Goal: Transaction & Acquisition: Purchase product/service

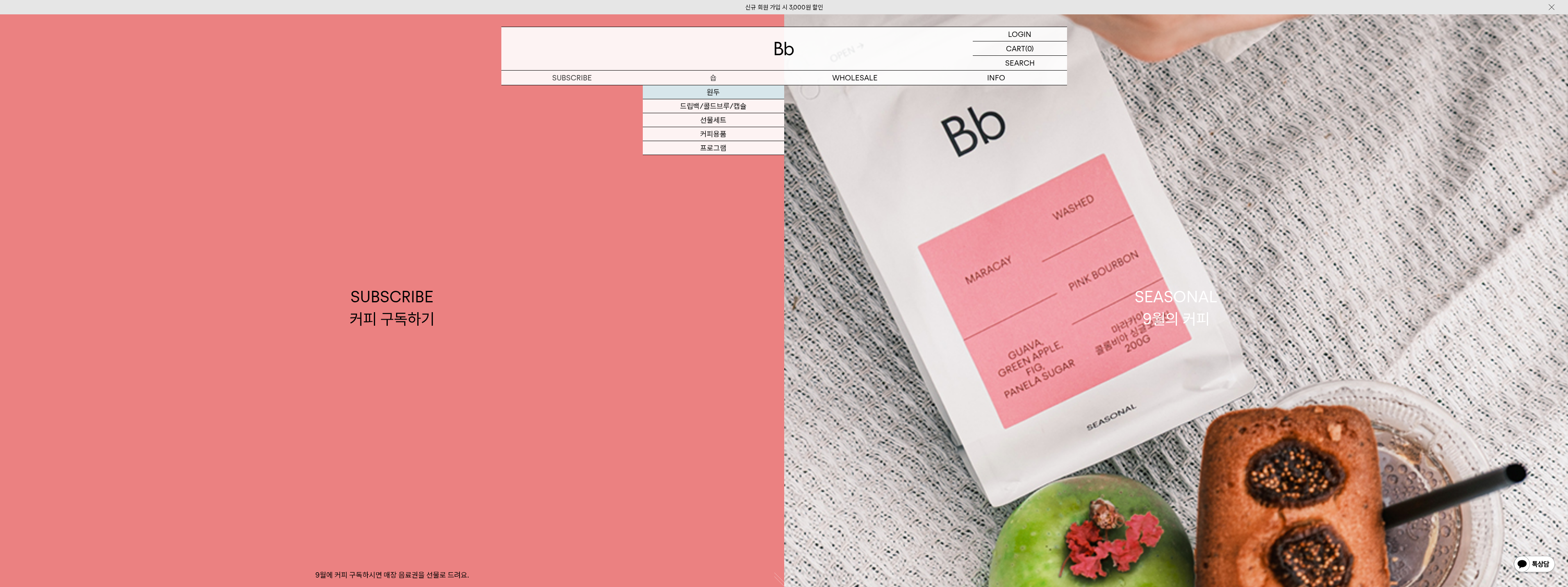
click at [714, 96] on link "원두" at bounding box center [713, 92] width 141 height 14
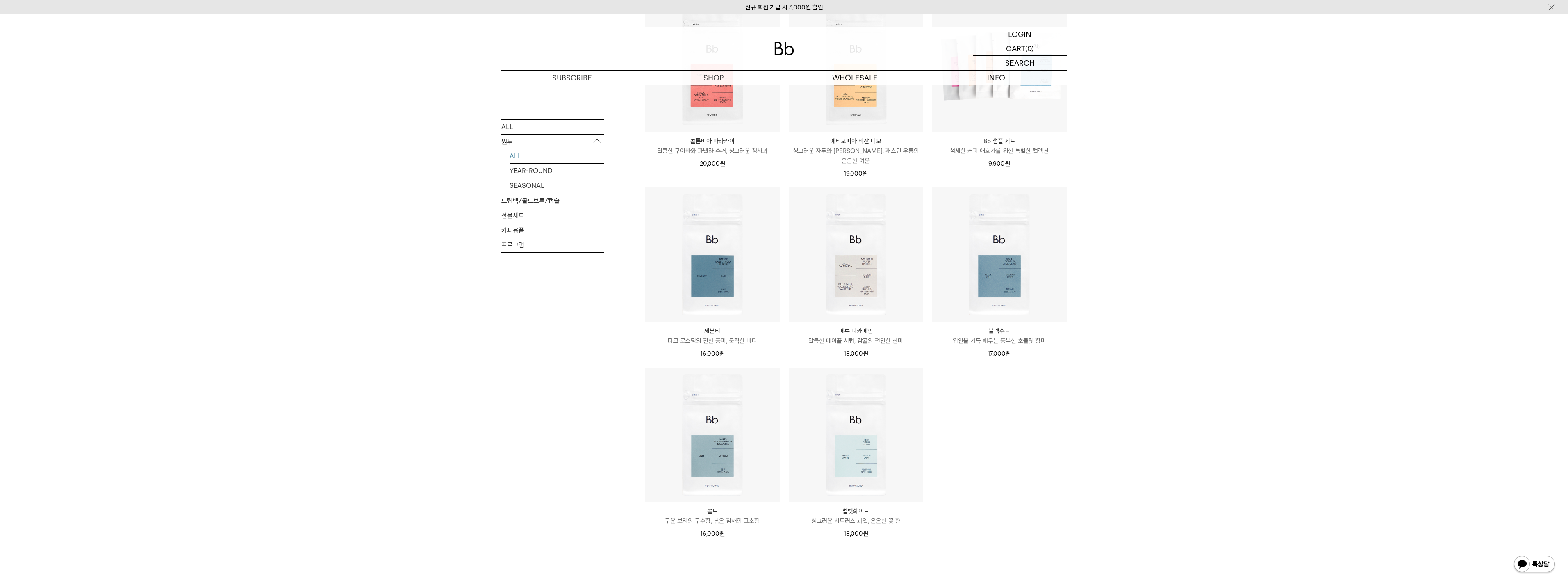
scroll to position [574, 0]
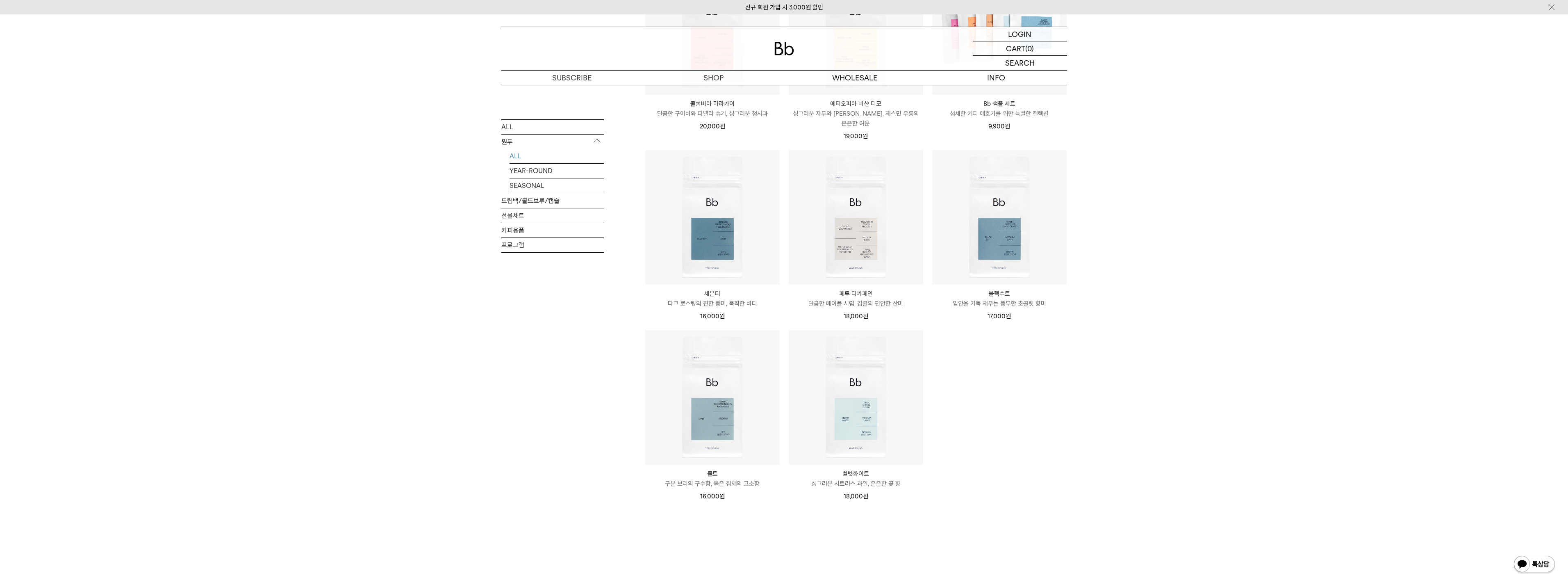
click at [719, 479] on p "구운 보리의 구수함, 볶은 참깨의 고소함" at bounding box center [712, 483] width 135 height 10
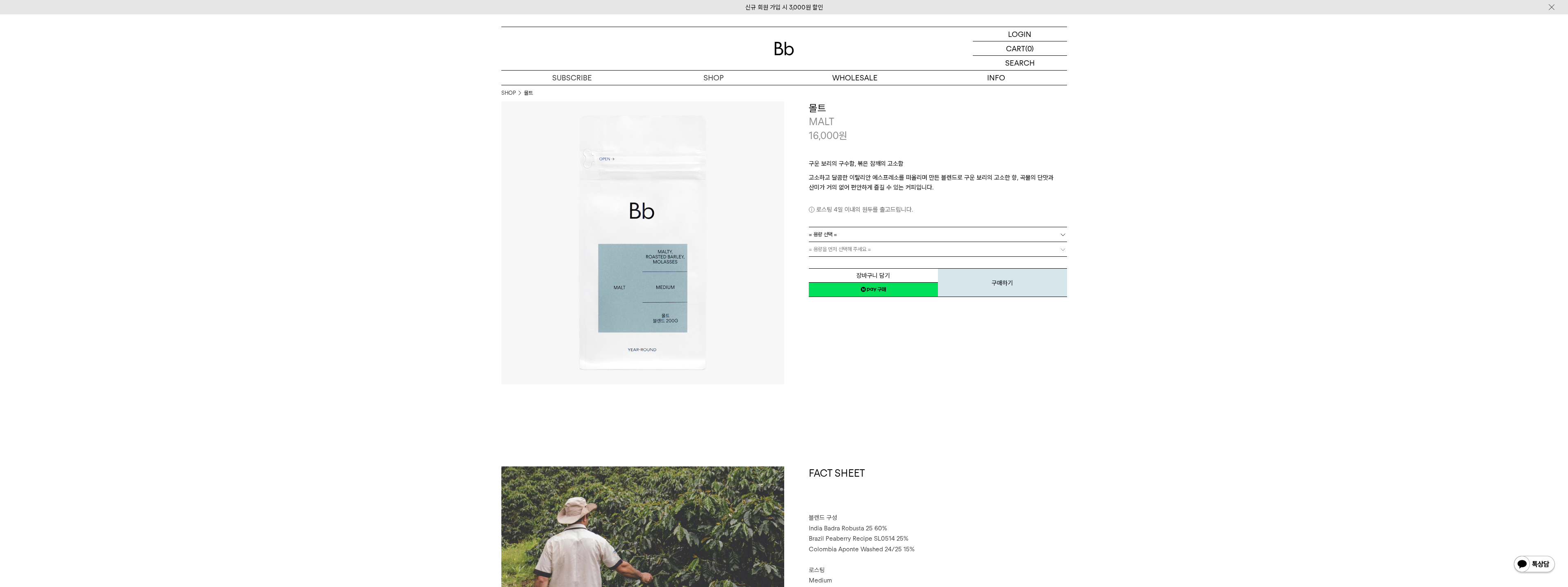
click at [964, 229] on link "= 용량 선택 =" at bounding box center [938, 234] width 258 height 15
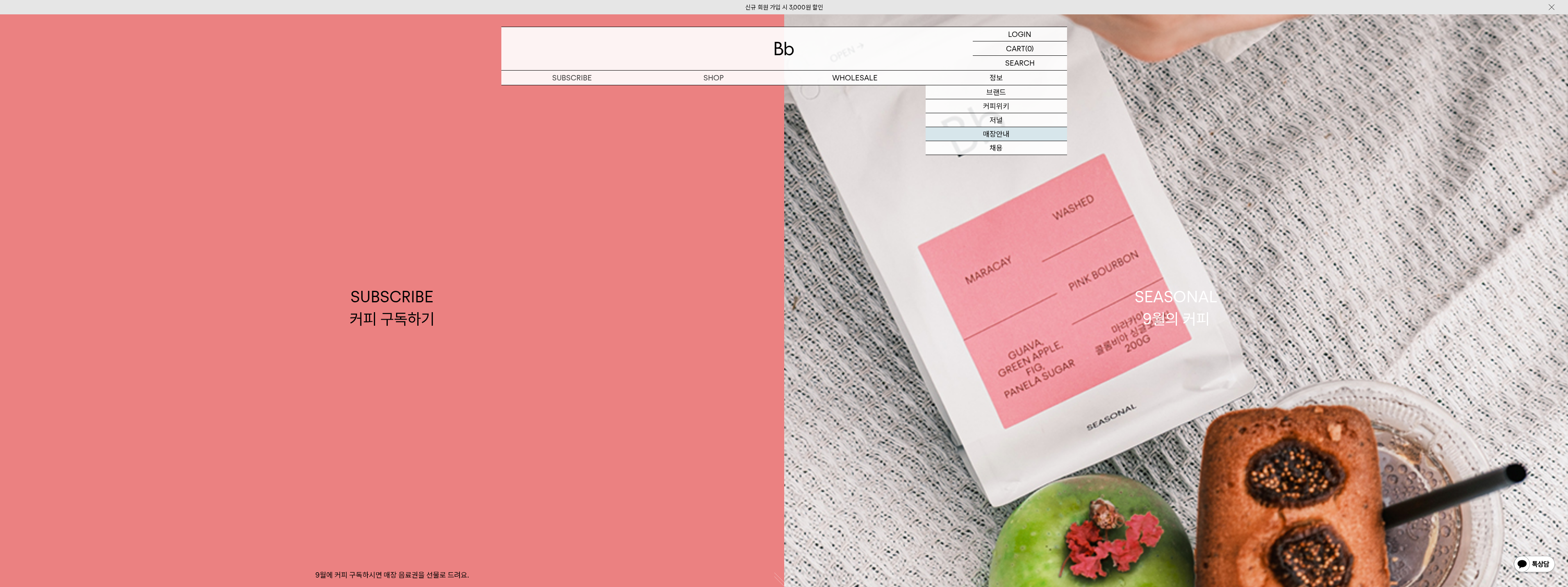
click at [999, 137] on link "매장안내" at bounding box center [996, 134] width 141 height 14
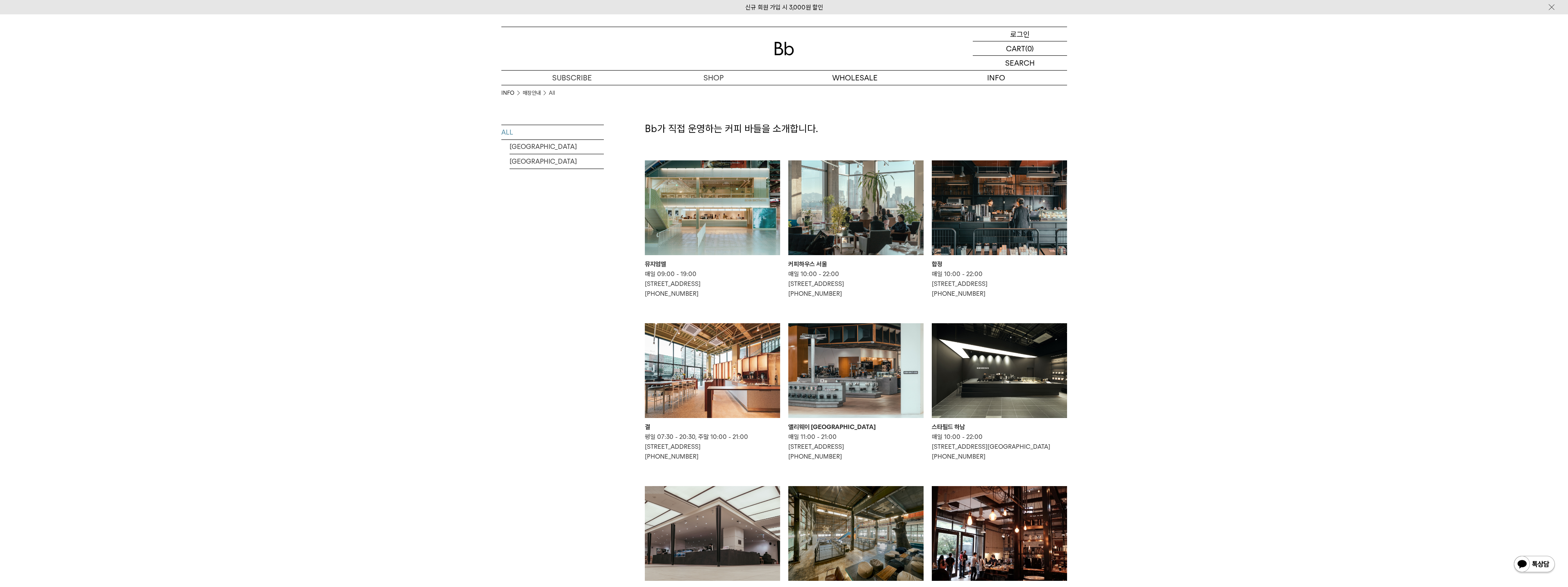
click at [1013, 37] on p "로그인" at bounding box center [1020, 33] width 19 height 14
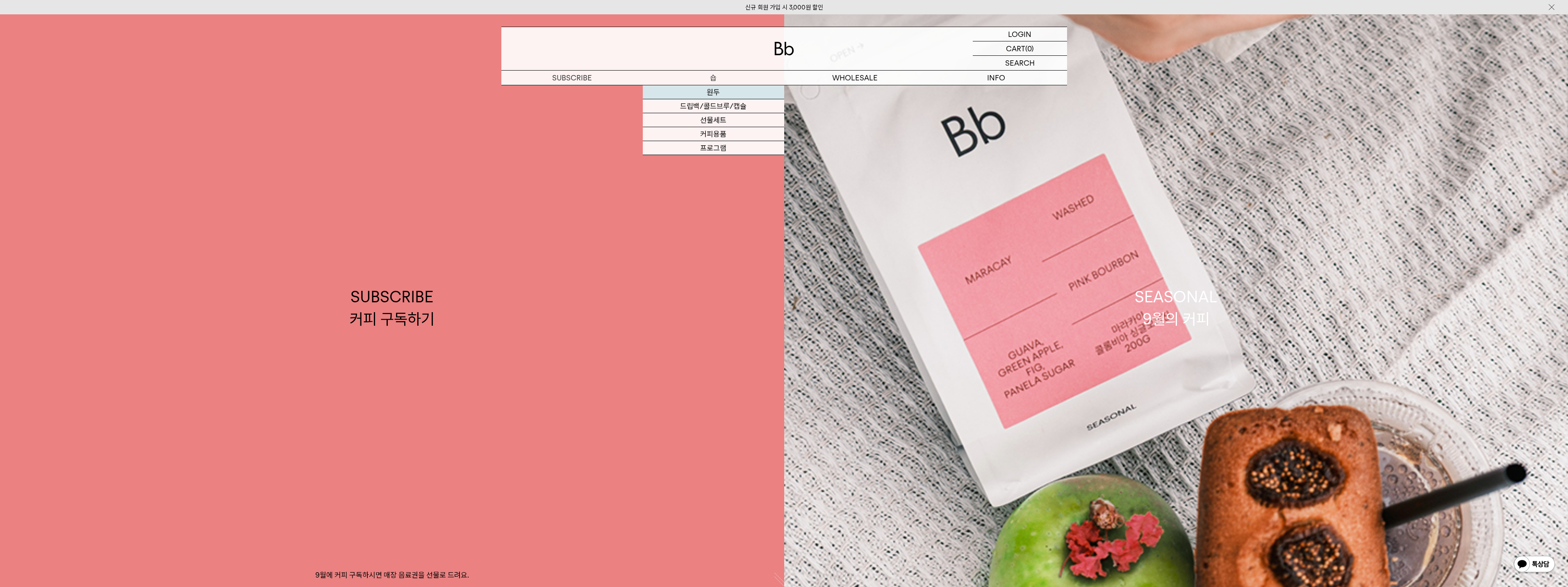
click at [711, 96] on link "원두" at bounding box center [713, 92] width 141 height 14
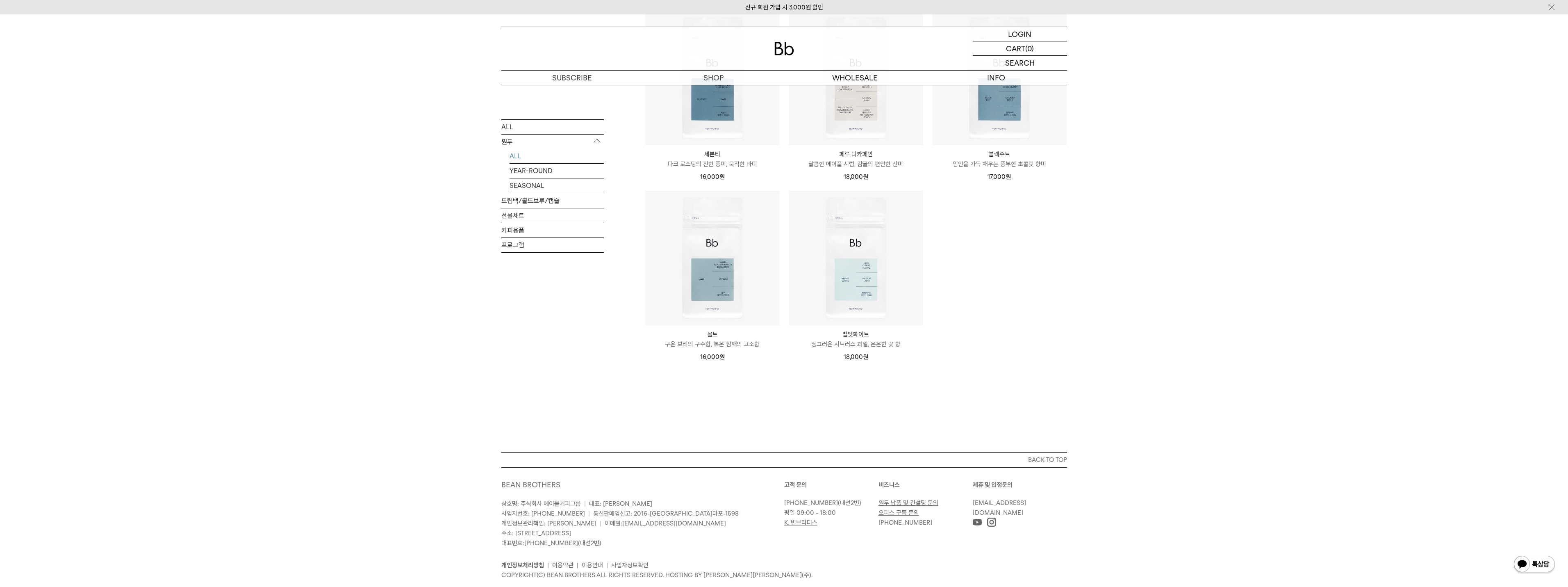
scroll to position [725, 0]
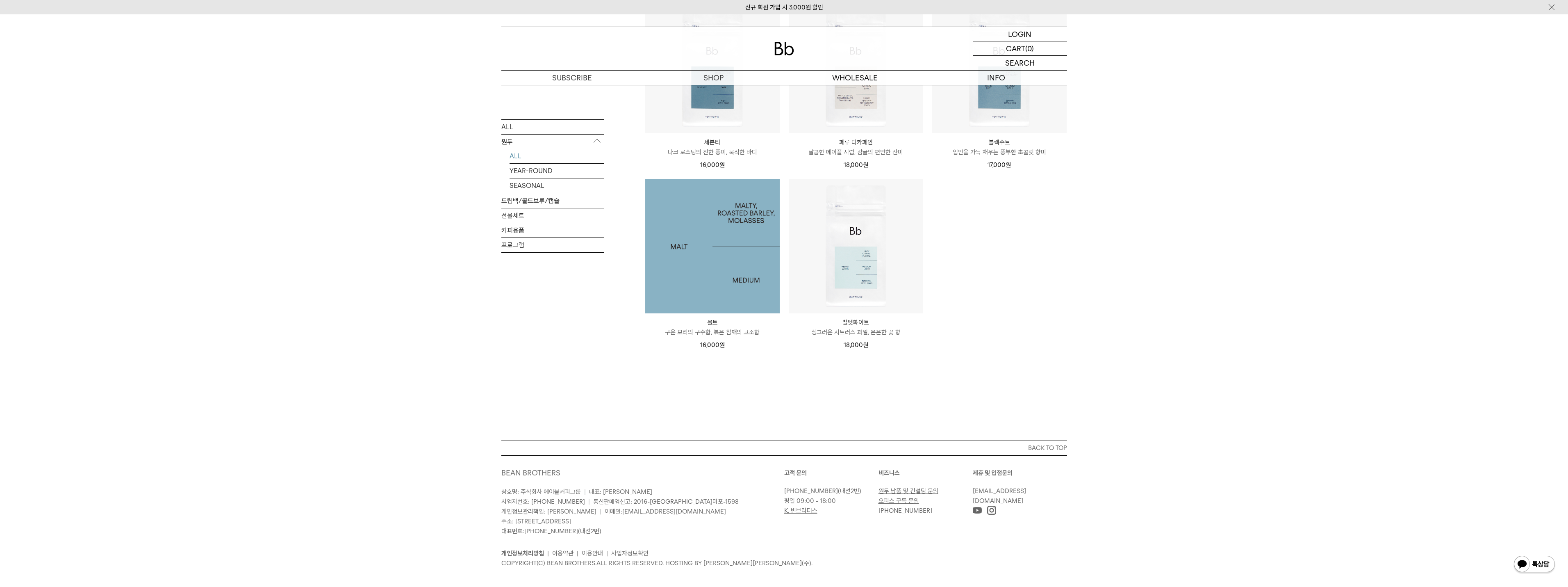
click at [714, 264] on img at bounding box center [712, 246] width 135 height 135
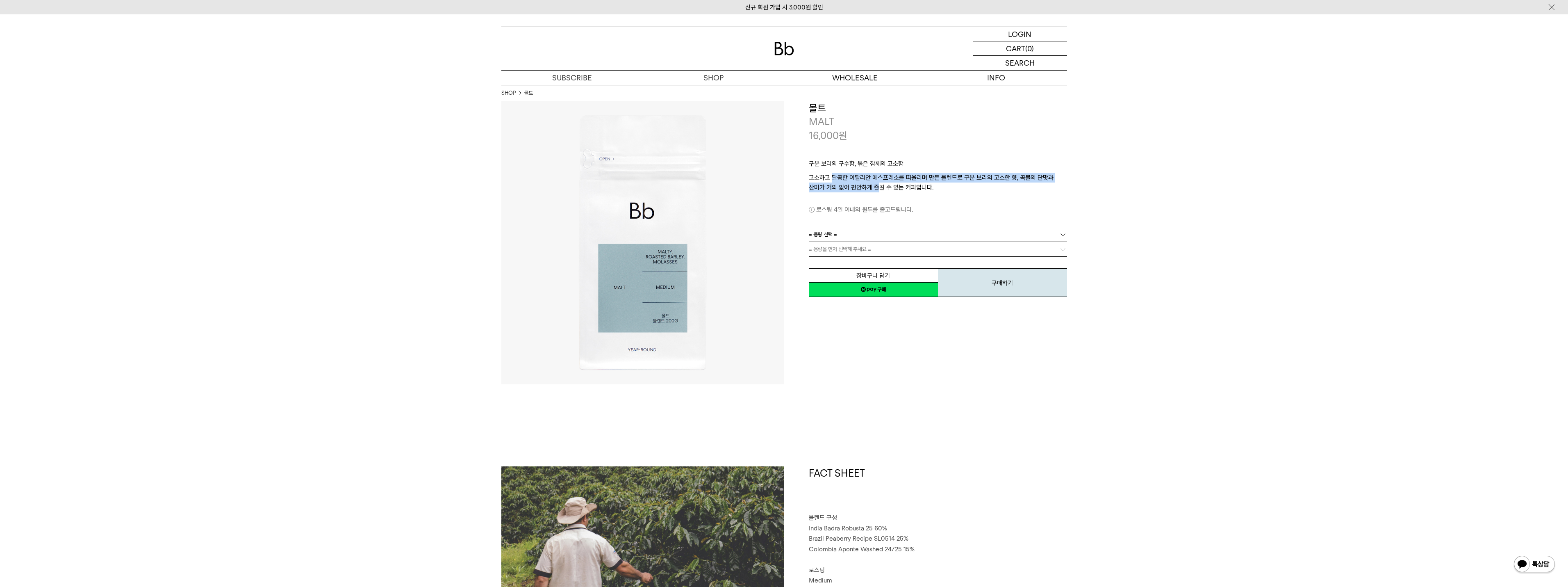
drag, startPoint x: 831, startPoint y: 176, endPoint x: 903, endPoint y: 188, distance: 73.0
click at [881, 185] on p "고소하고 달콤한 이탈리안 에스프레소를 떠올리며 만든 블렌드로 구운 보리의 고소한 향, 곡물의 단맛과 산미가 거의 없어 편안하게 즐길 수 있는 …" at bounding box center [938, 183] width 258 height 19
click at [914, 189] on p "고소하고 달콤한 이탈리안 에스프레소를 떠올리며 만든 블렌드로 구운 보리의 고소한 향, 곡물의 단맛과 산미가 거의 없어 편안하게 즐길 수 있는 …" at bounding box center [938, 183] width 258 height 19
click at [956, 194] on div "로스팅 4일 이내의 원두를 출고드립니다." at bounding box center [938, 203] width 258 height 22
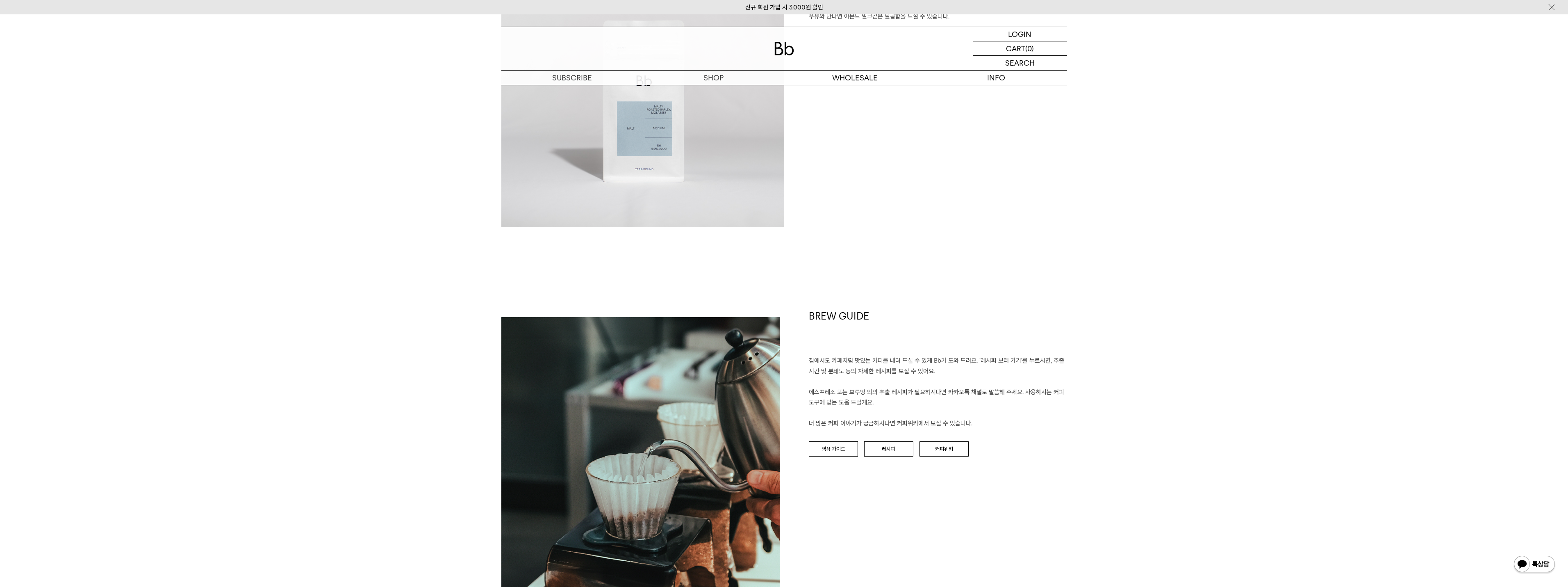
scroll to position [861, 0]
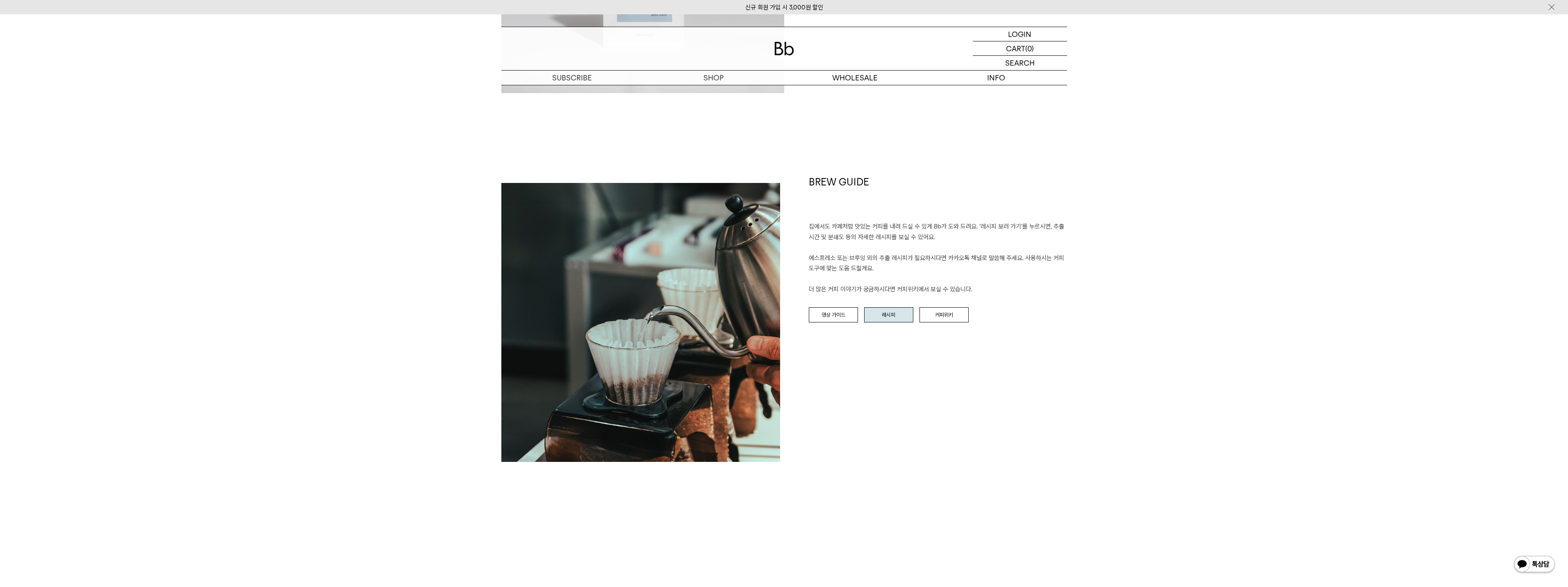
click at [891, 315] on link "레시피" at bounding box center [889, 315] width 49 height 16
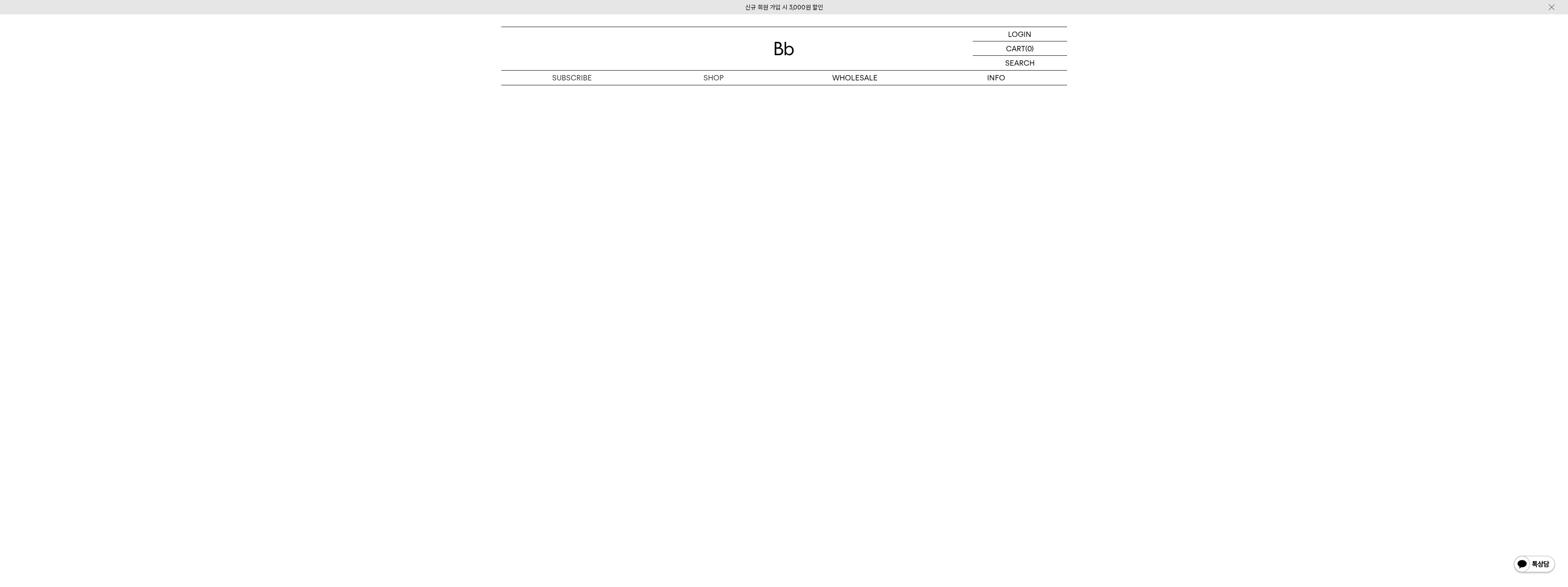
scroll to position [1558, 0]
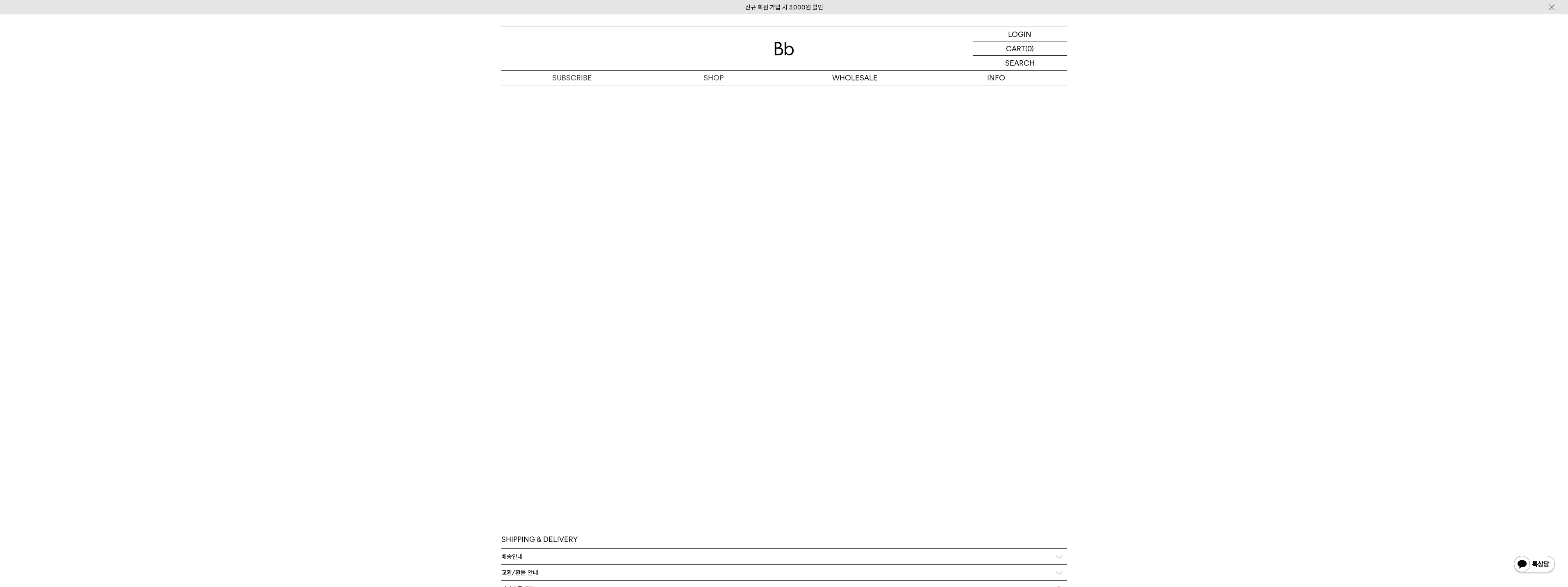
scroll to position [1541, 0]
